Goal: Register for event/course

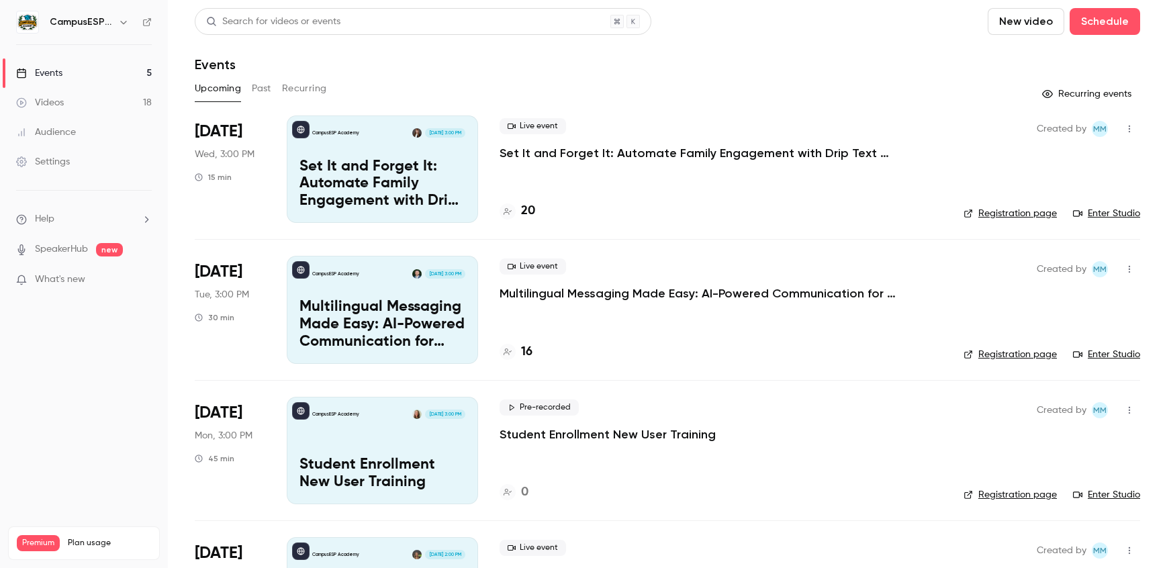
scroll to position [16, 0]
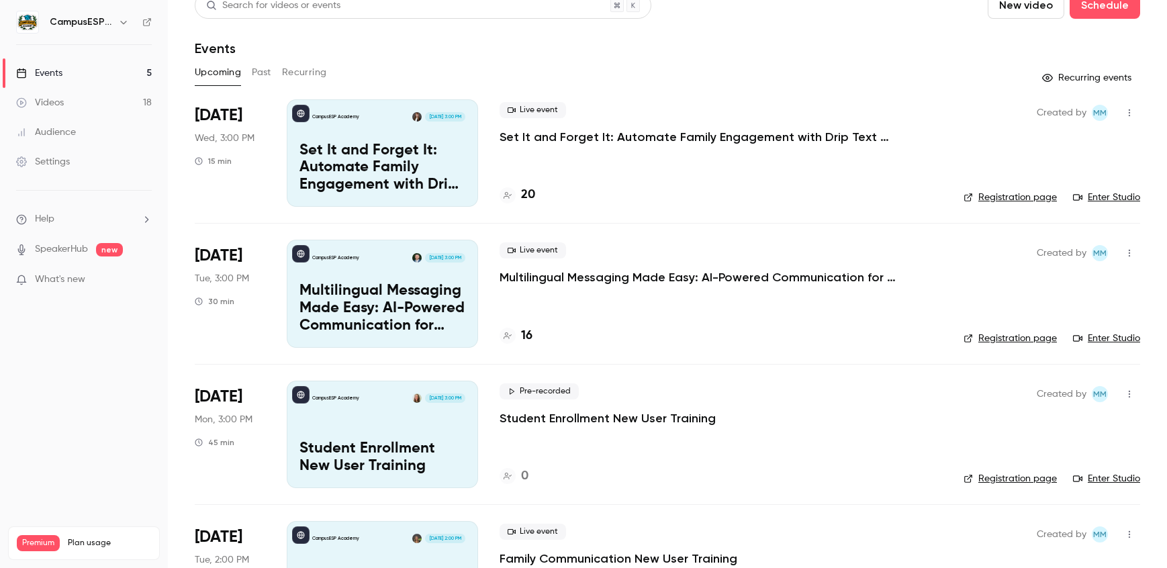
click at [59, 76] on div "Events" at bounding box center [39, 72] width 46 height 13
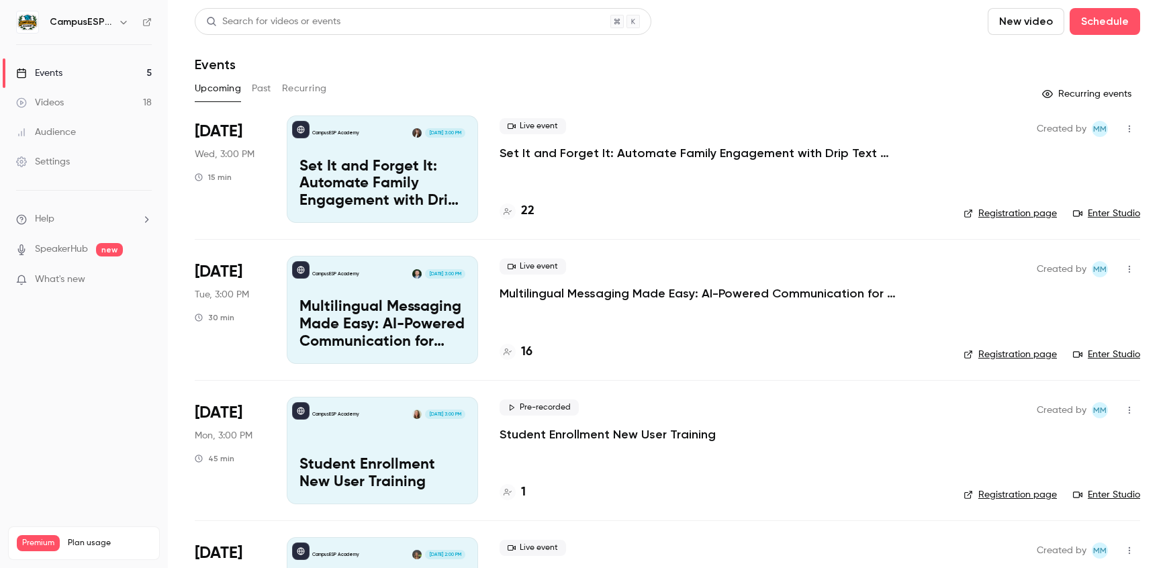
click at [528, 214] on h4 "22" at bounding box center [527, 211] width 13 height 18
